Goal: Task Accomplishment & Management: Complete application form

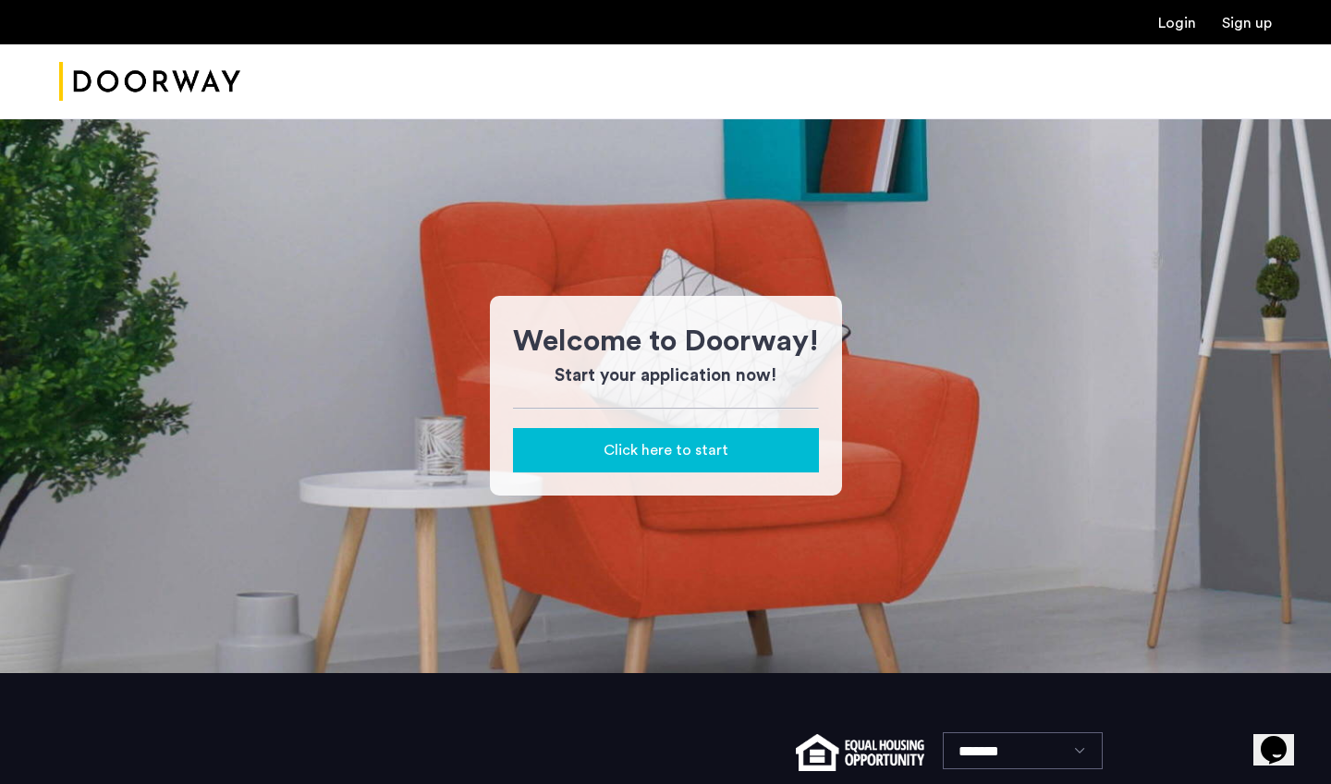
click at [1168, 21] on link "Login" at bounding box center [1177, 23] width 38 height 15
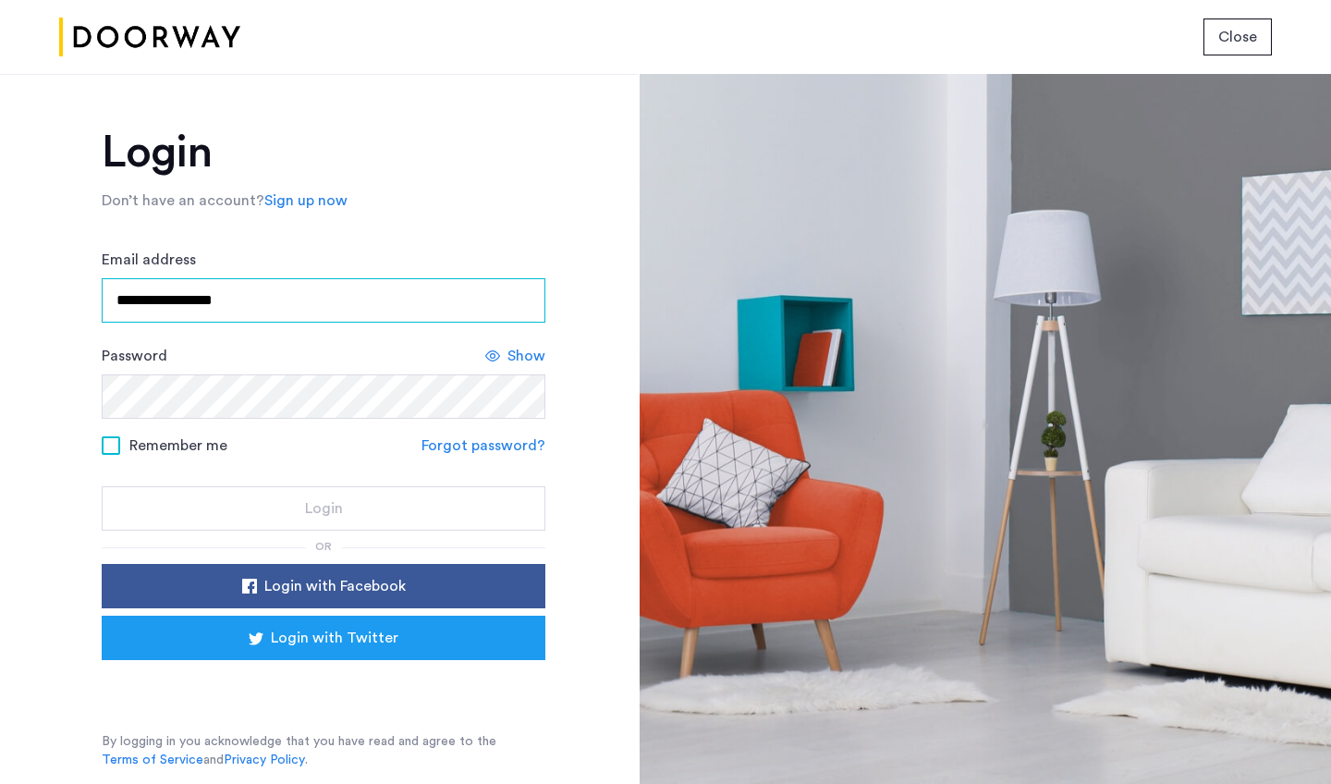
type input "**********"
click at [331, 373] on div "Password Show" at bounding box center [324, 382] width 444 height 74
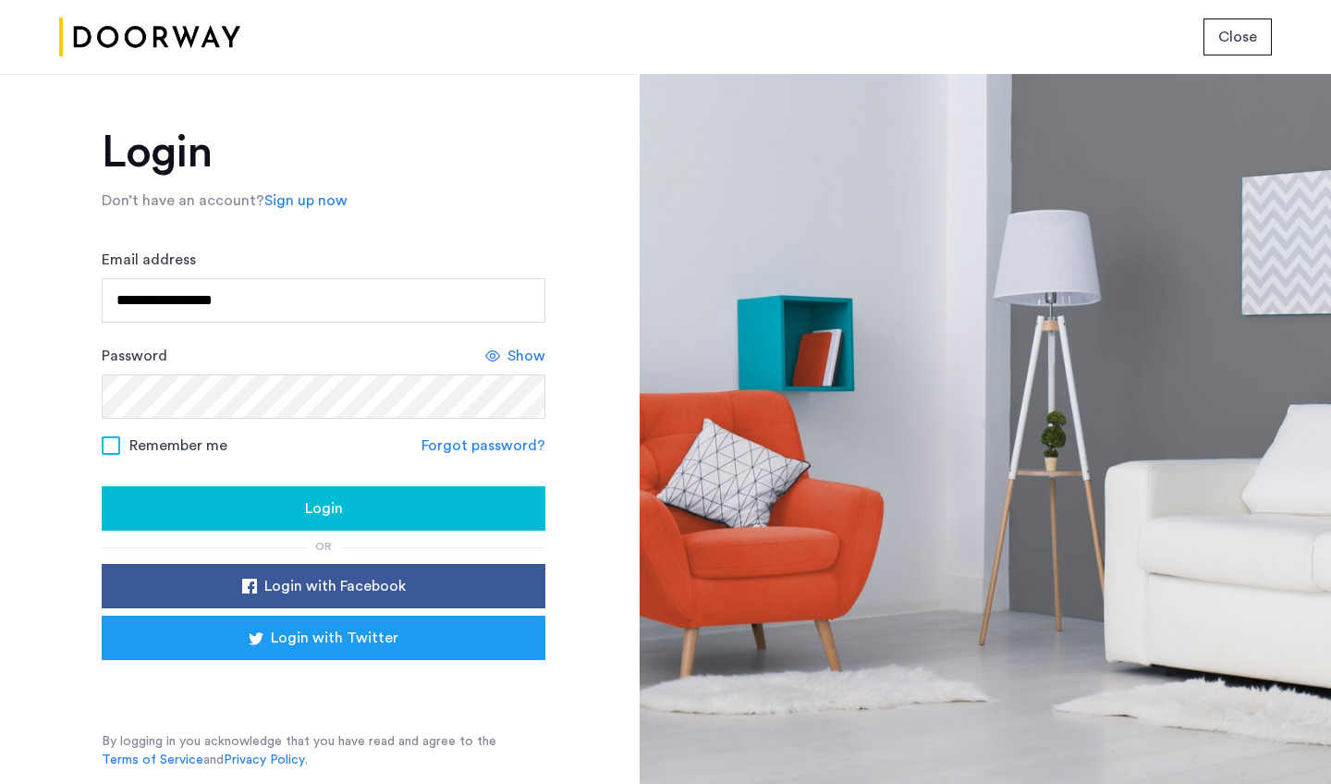
click at [324, 520] on span "Login" at bounding box center [324, 508] width 38 height 22
